Goal: Transaction & Acquisition: Purchase product/service

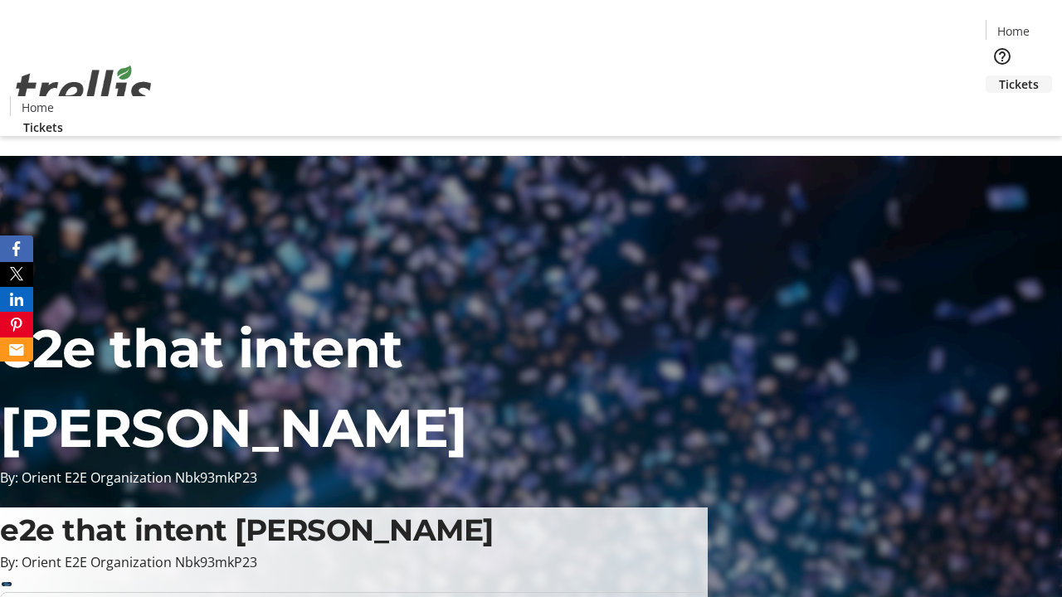
click at [999, 75] on span "Tickets" at bounding box center [1019, 83] width 40 height 17
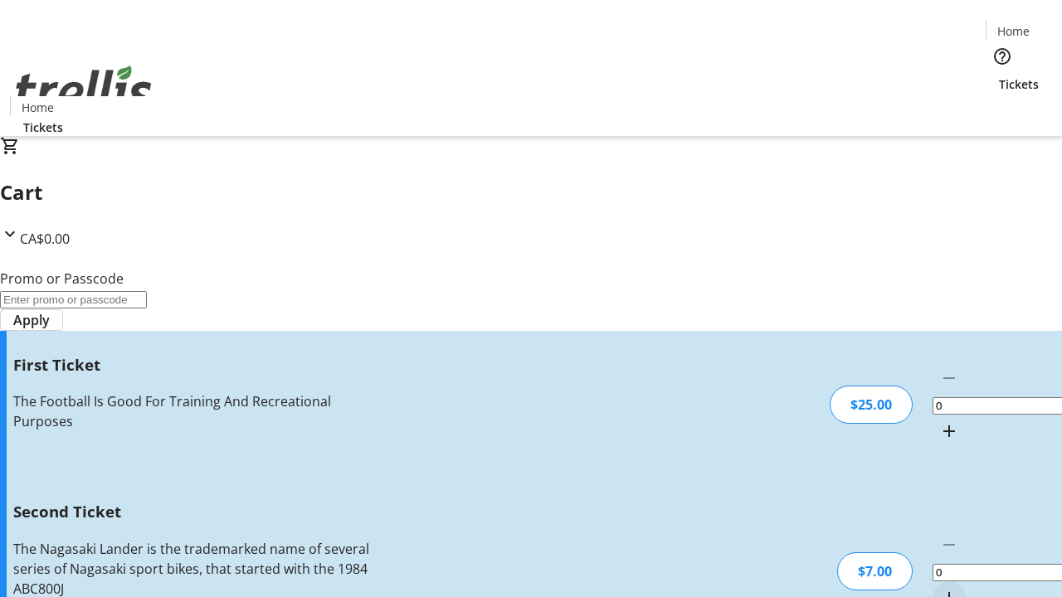
click at [939, 421] on mat-icon "Increment by one" at bounding box center [949, 431] width 20 height 20
type input "1"
click at [939, 588] on mat-icon "Increment by one" at bounding box center [949, 598] width 20 height 20
type input "2"
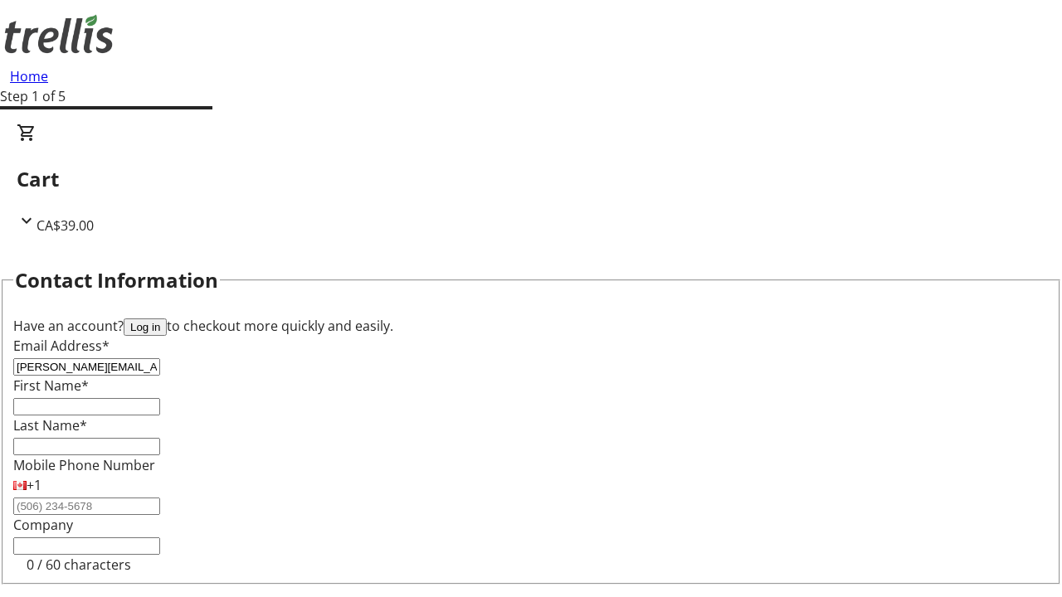
type input "[PERSON_NAME][EMAIL_ADDRESS][DOMAIN_NAME]"
type input "[PERSON_NAME]"
type input "Waters"
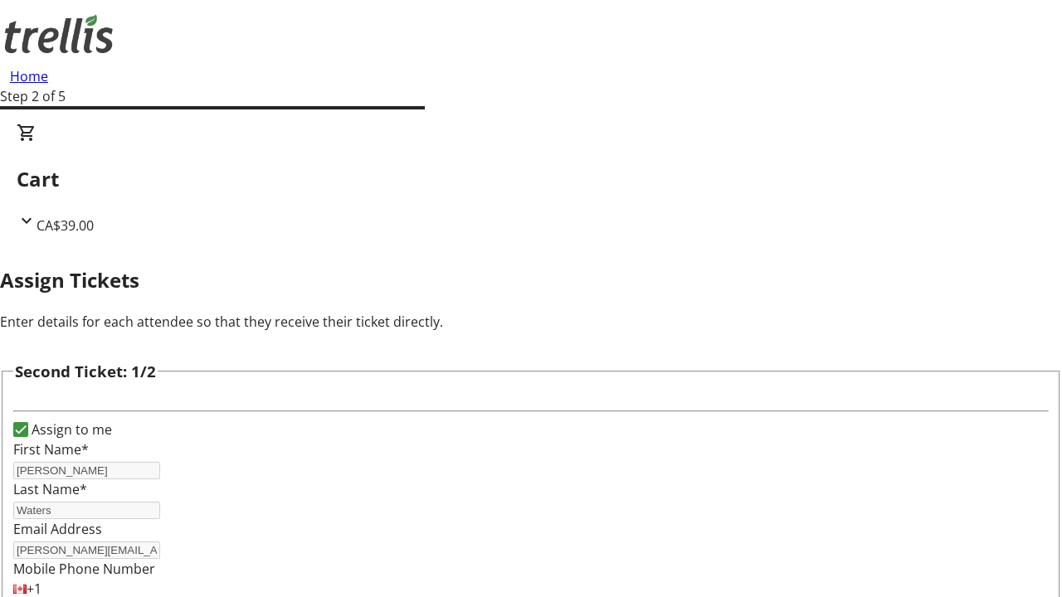
type input "[PERSON_NAME]"
type input "[PERSON_NAME][EMAIL_ADDRESS][DOMAIN_NAME]"
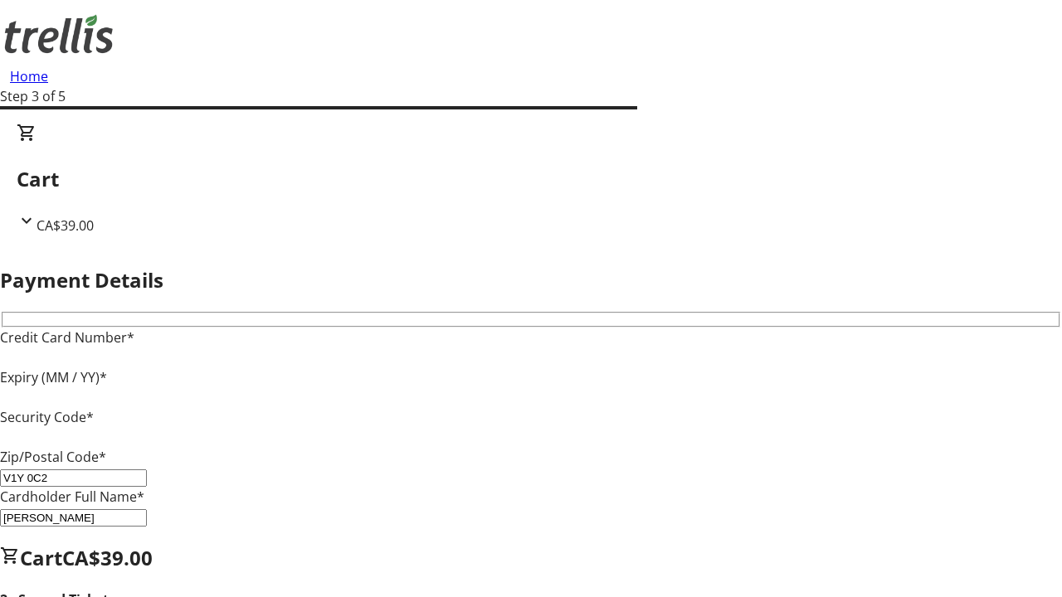
type input "V1Y 0C2"
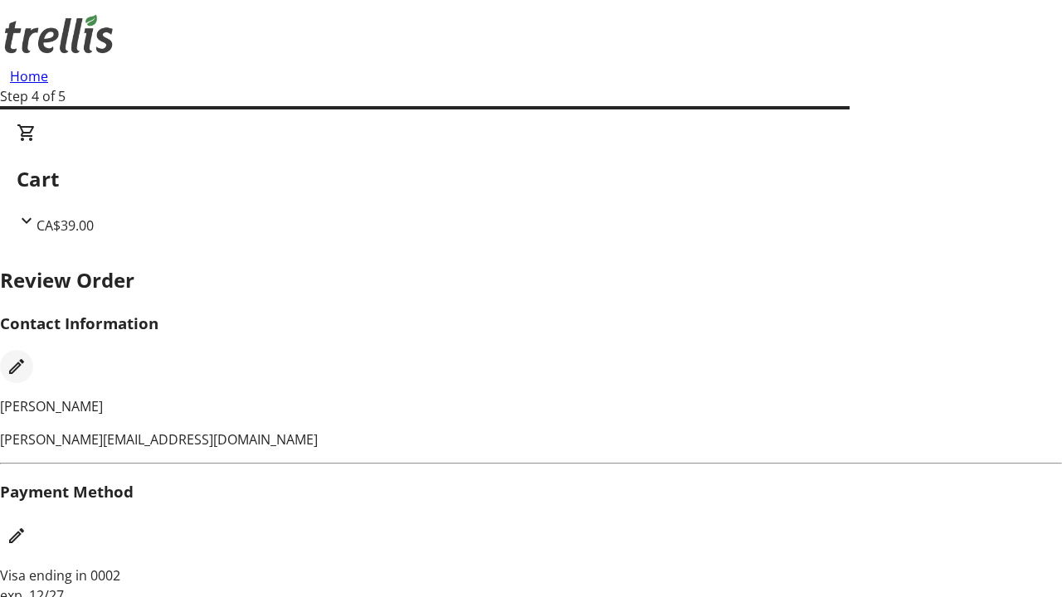
click at [27, 357] on mat-icon "Edit Contact Information" at bounding box center [17, 367] width 20 height 20
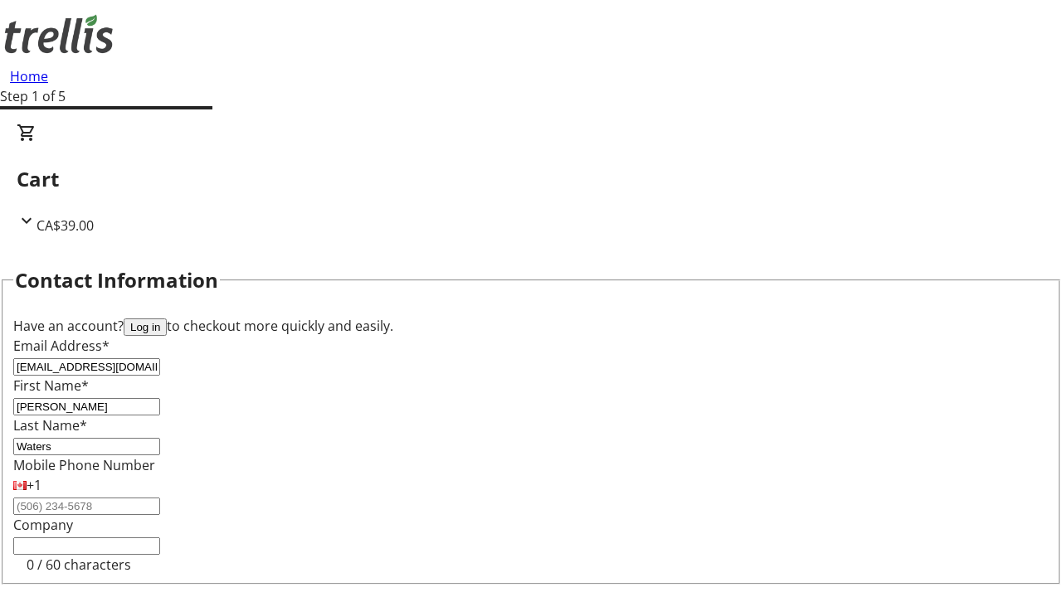
type input "[EMAIL_ADDRESS][DOMAIN_NAME]"
type input "Jada"
type input "[PERSON_NAME]"
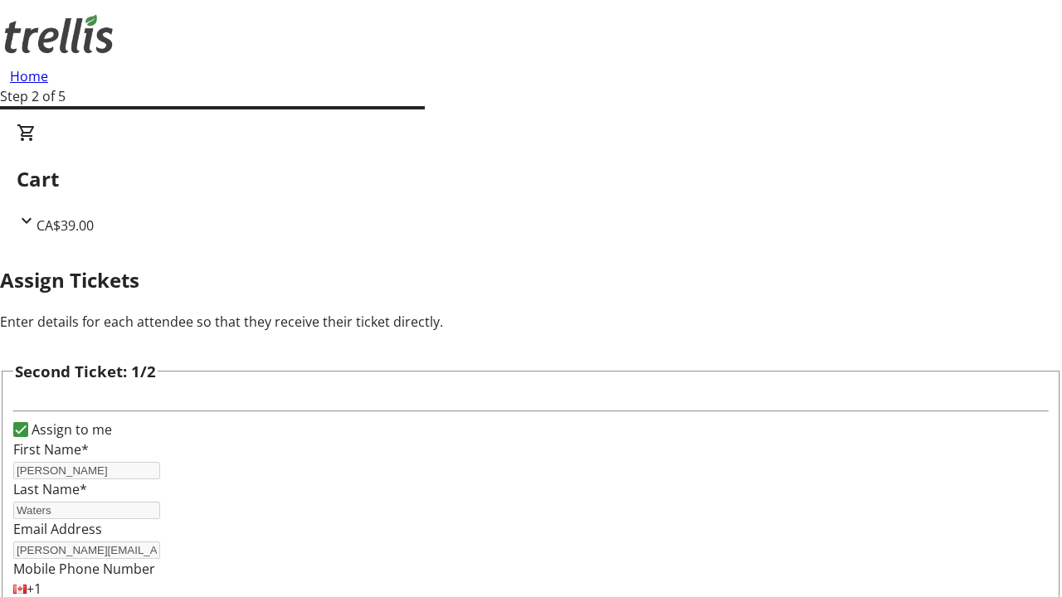
type input "New"
type input "Name"
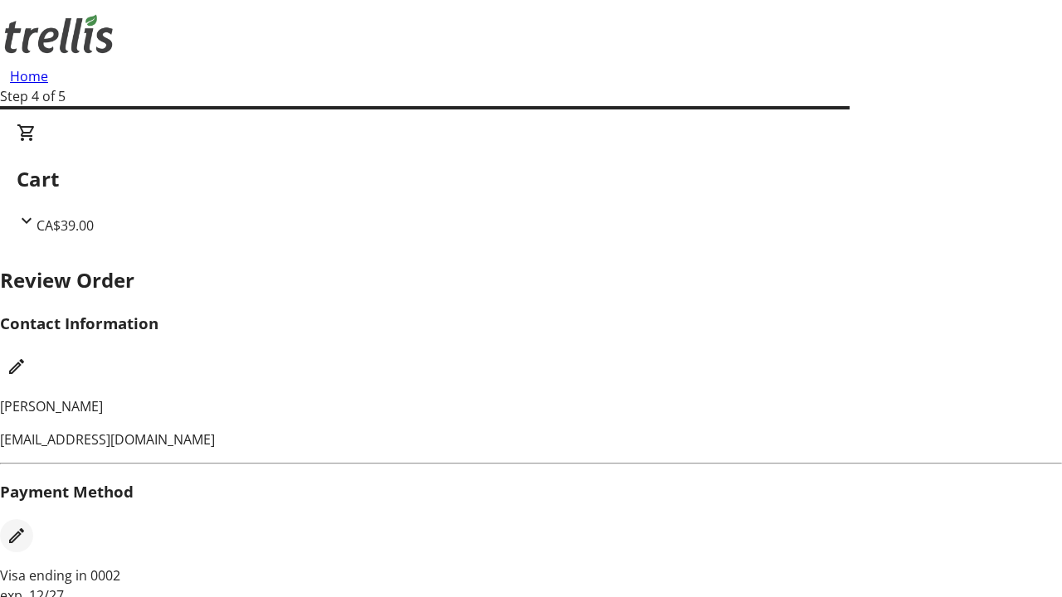
click at [27, 526] on mat-icon "Edit Payment Method" at bounding box center [17, 536] width 20 height 20
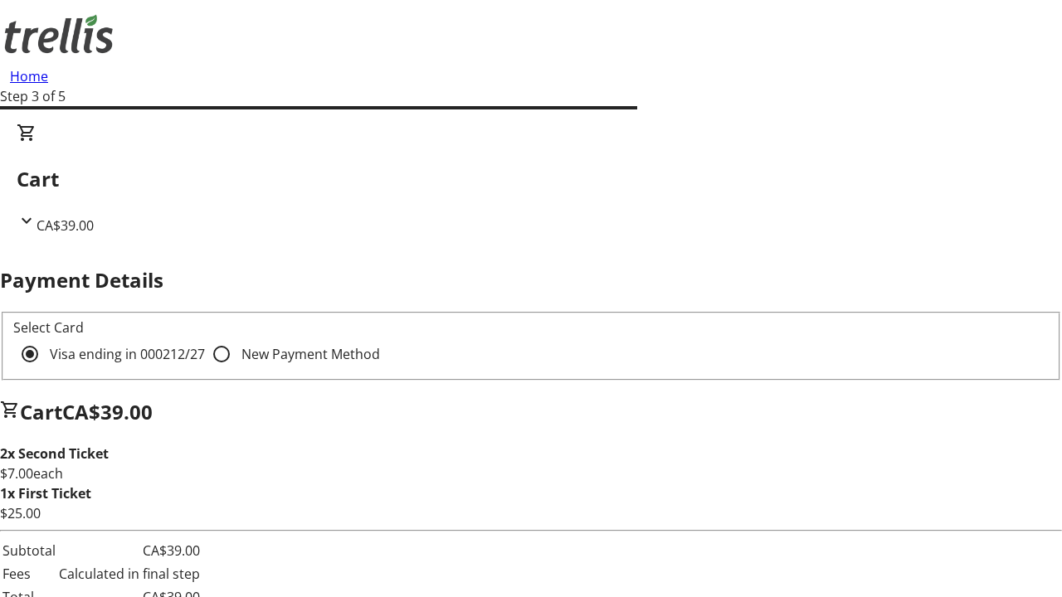
click at [205, 338] on input "New Payment Method" at bounding box center [221, 354] width 33 height 33
radio input "true"
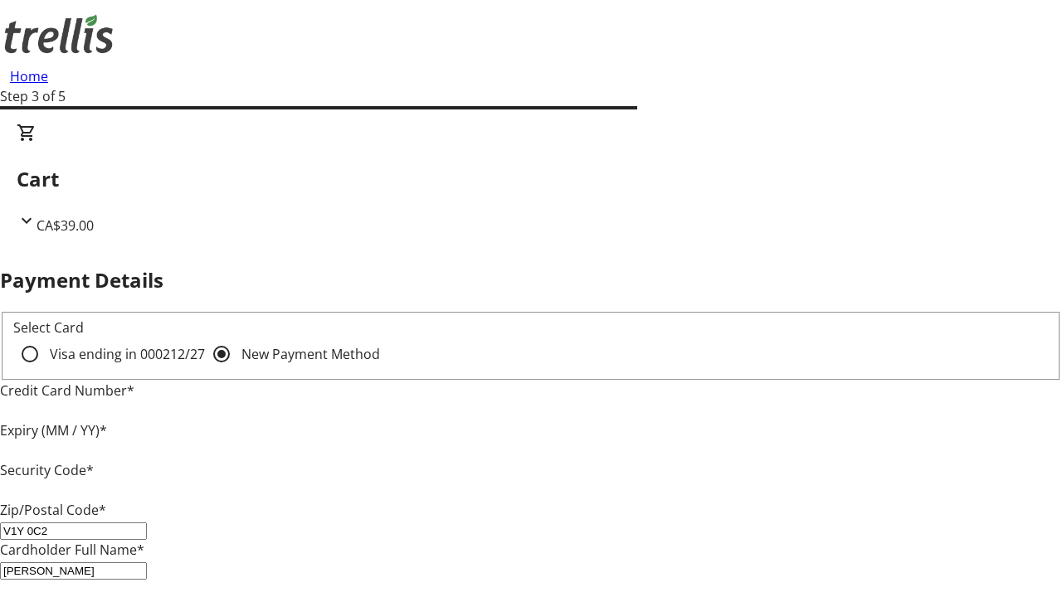
type input "V1Y 0C2"
